Goal: Find contact information: Find contact information

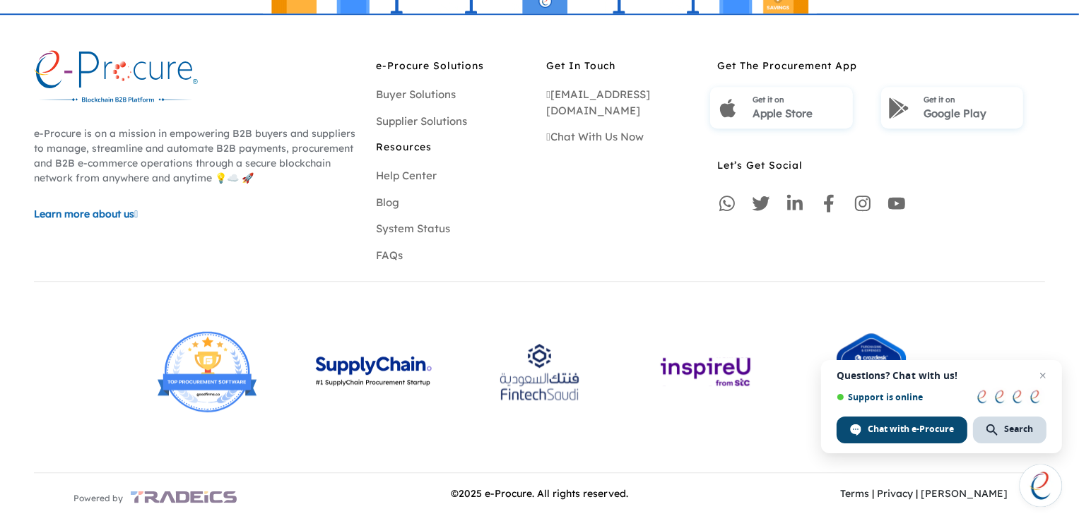
scroll to position [4238, 0]
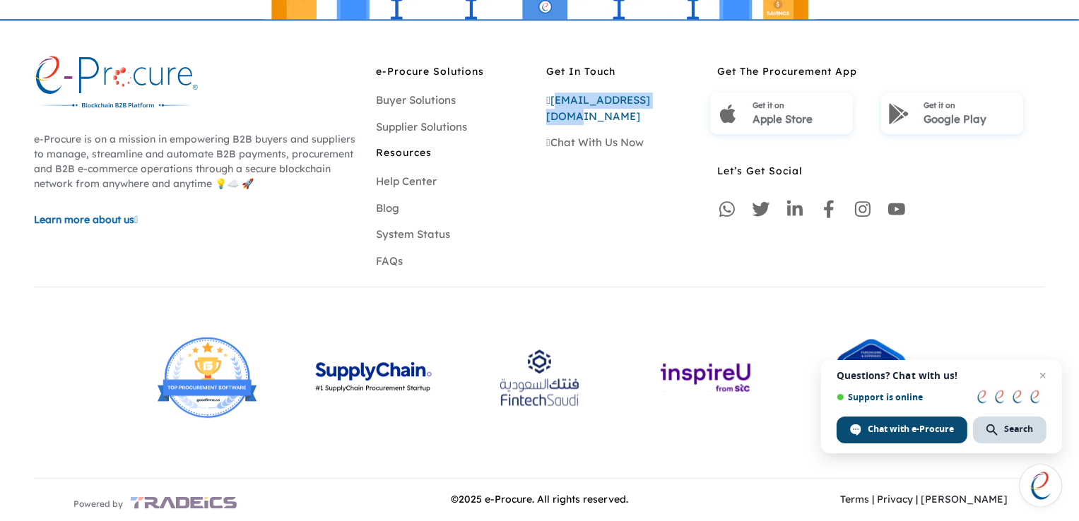
drag, startPoint x: 670, startPoint y: 98, endPoint x: 559, endPoint y: 103, distance: 111.0
click at [559, 103] on div "[EMAIL_ADDRESS][DOMAIN_NAME]" at bounding box center [624, 109] width 157 height 32
copy link "[EMAIL_ADDRESS][DOMAIN_NAME]"
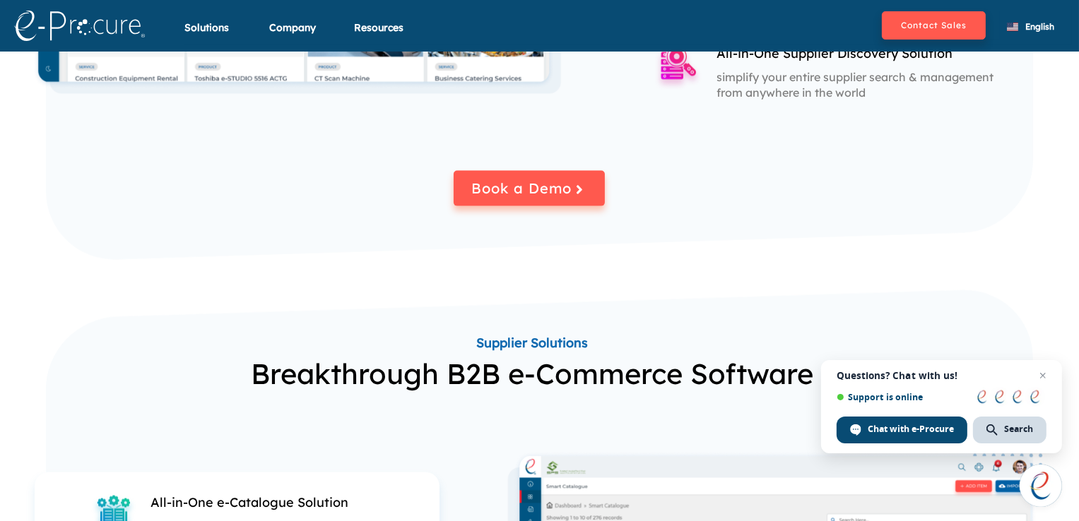
scroll to position [1860, 0]
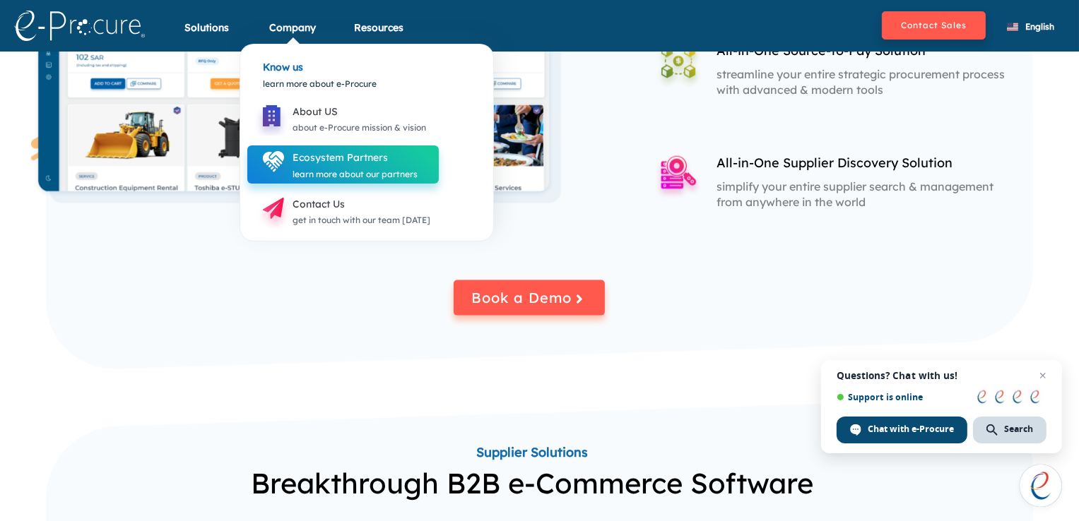
click at [330, 155] on div "Ecosystem Partners" at bounding box center [354, 157] width 125 height 17
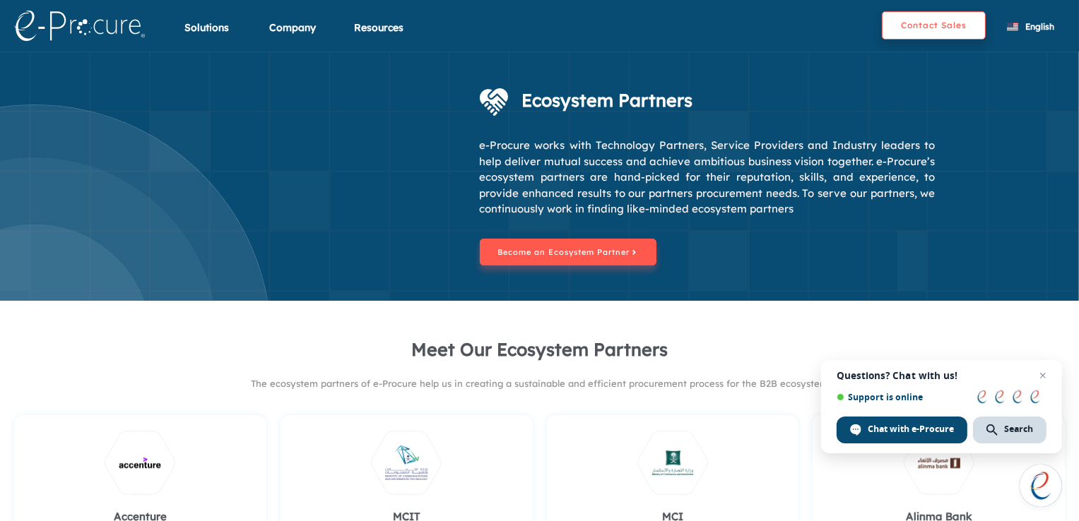
click at [932, 30] on button "Contact Sales" at bounding box center [933, 25] width 104 height 28
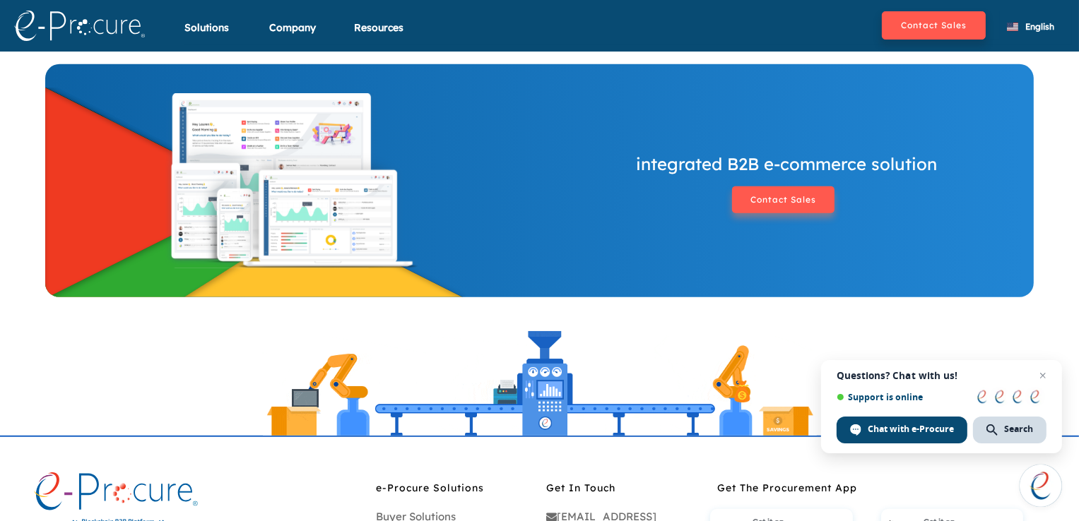
scroll to position [783, 0]
